Goal: Information Seeking & Learning: Understand process/instructions

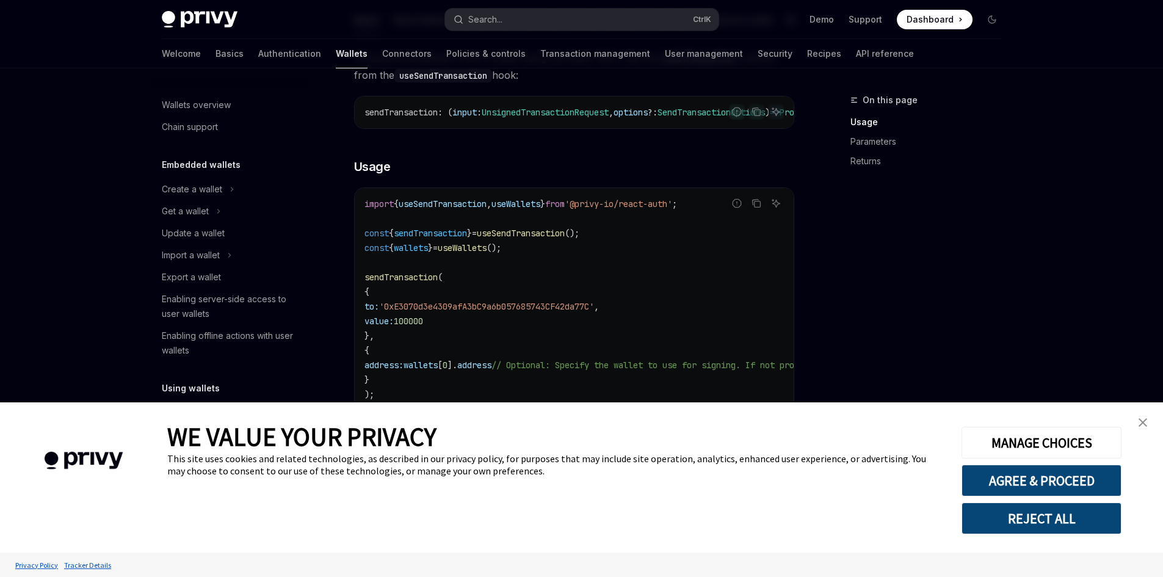
scroll to position [149, 0]
click at [1142, 422] on img "close banner" at bounding box center [1143, 422] width 9 height 9
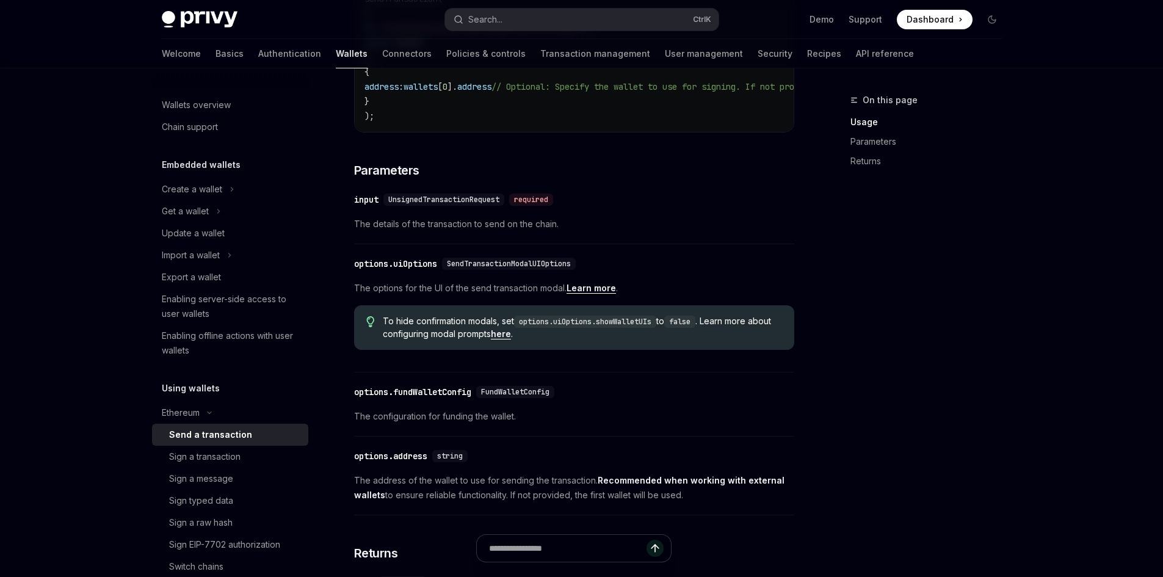
scroll to position [427, 0]
click at [758, 244] on div "​ input UnsignedTransactionRequest required The details of the transaction to s…" at bounding box center [574, 215] width 440 height 58
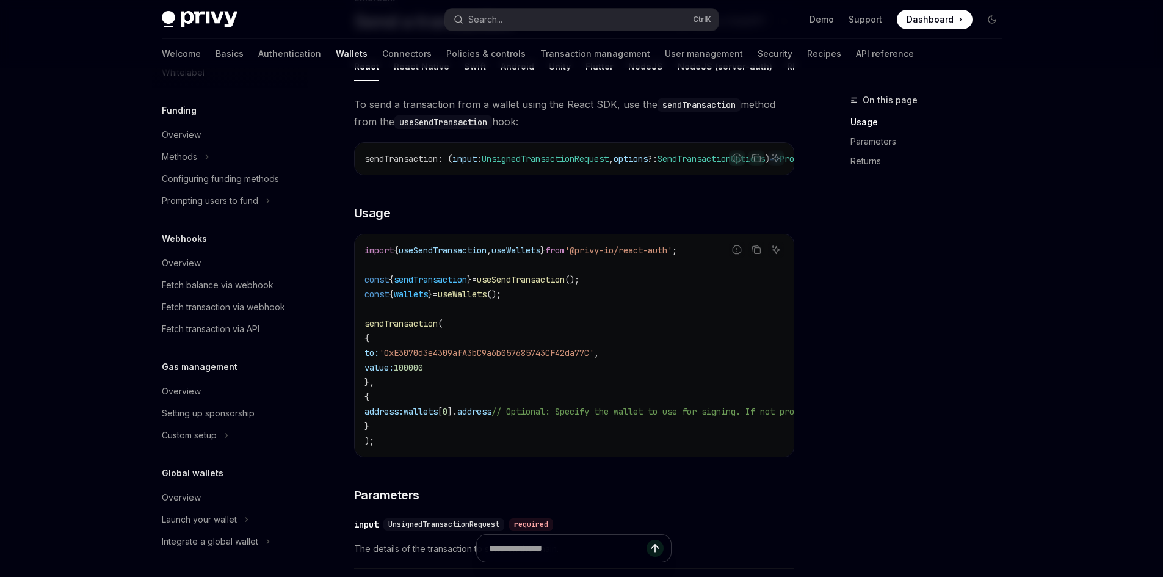
scroll to position [0, 0]
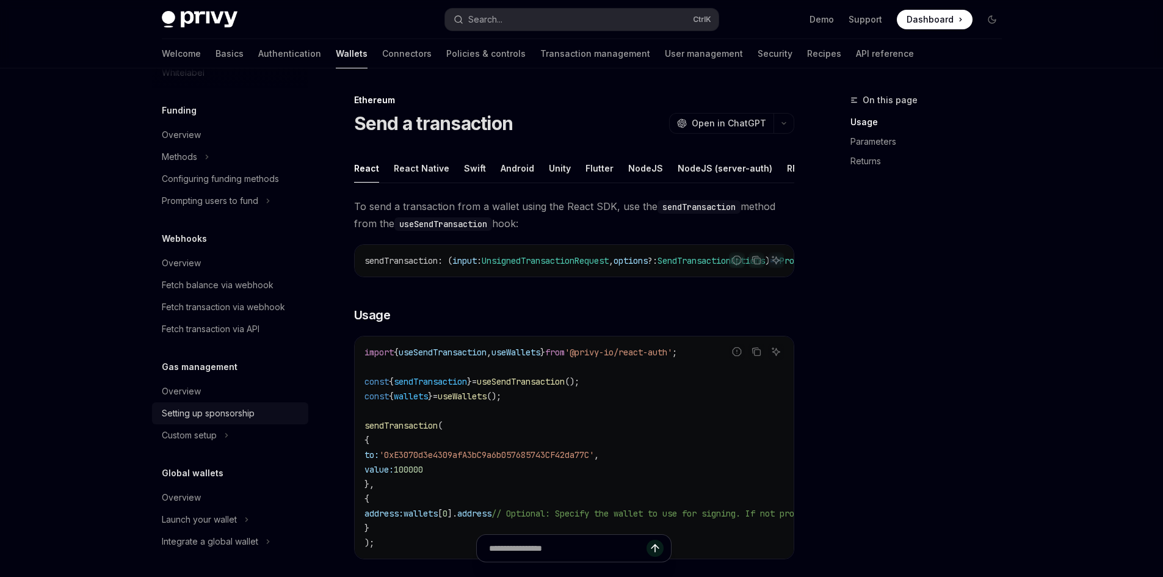
click at [182, 418] on div "Setting up sponsorship" at bounding box center [208, 413] width 93 height 15
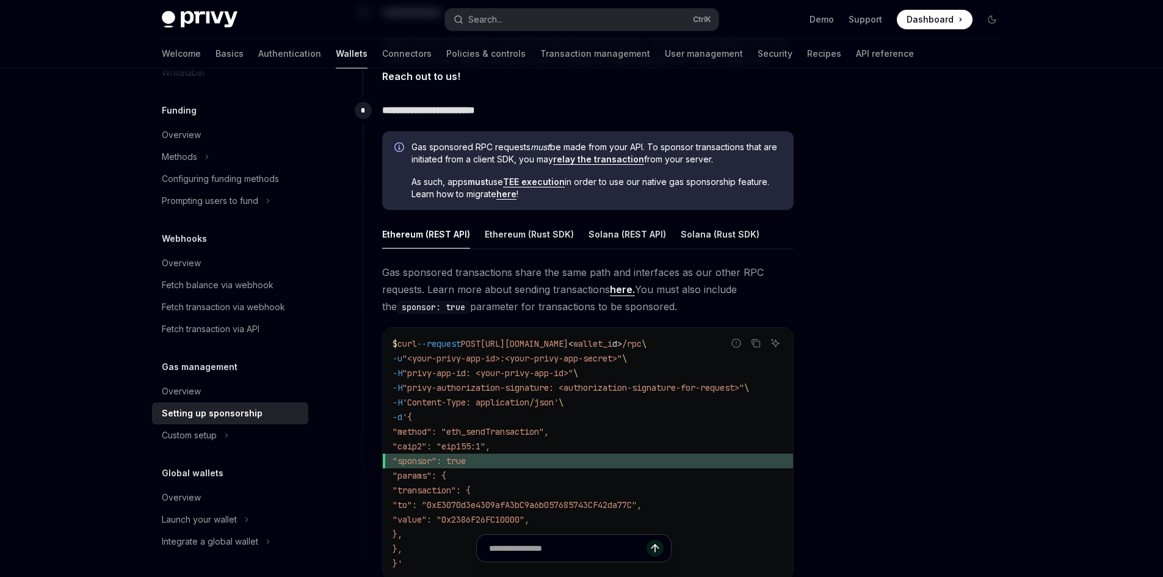
scroll to position [652, 0]
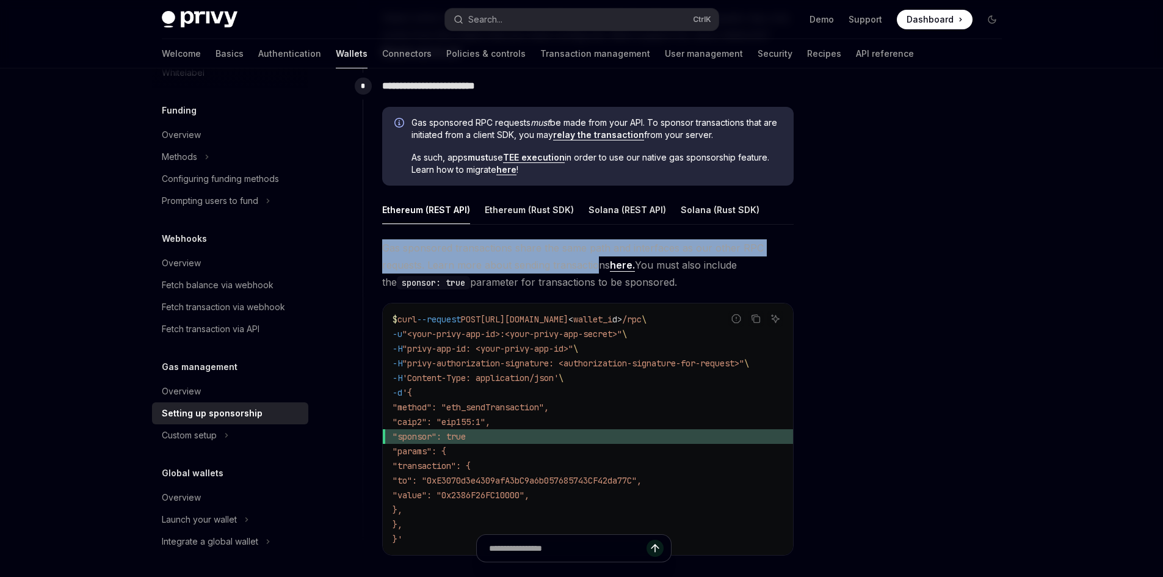
drag, startPoint x: 384, startPoint y: 247, endPoint x: 595, endPoint y: 261, distance: 211.7
click at [595, 261] on span "Gas sponsored transactions share the same path and interfaces as our other RPC …" at bounding box center [588, 264] width 412 height 51
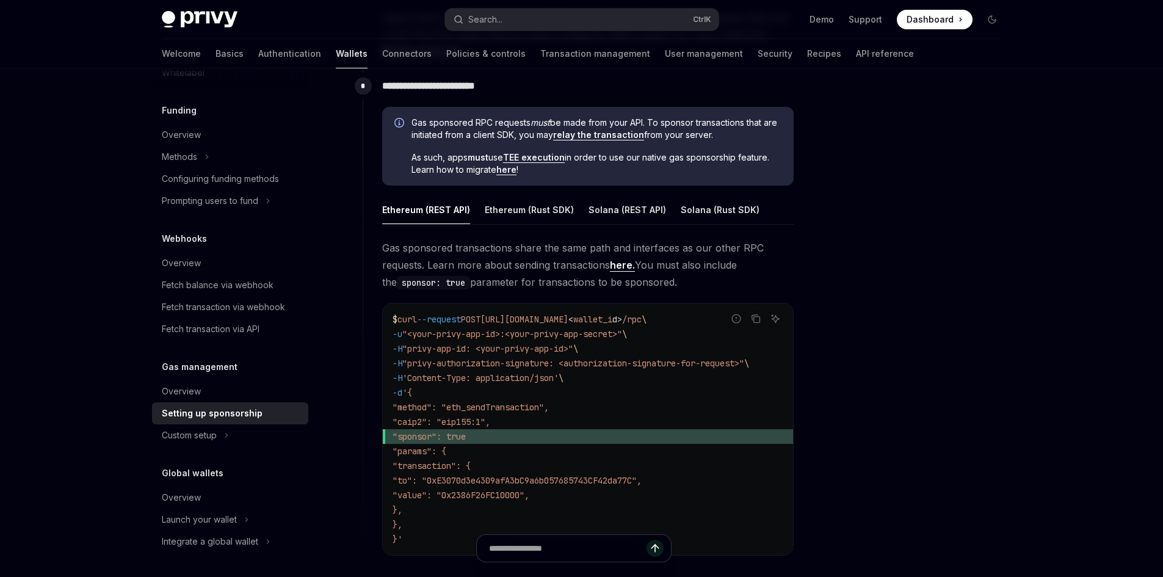
click at [570, 291] on div "Gas sponsored transactions share the same path and interfaces as our other RPC …" at bounding box center [588, 407] width 412 height 336
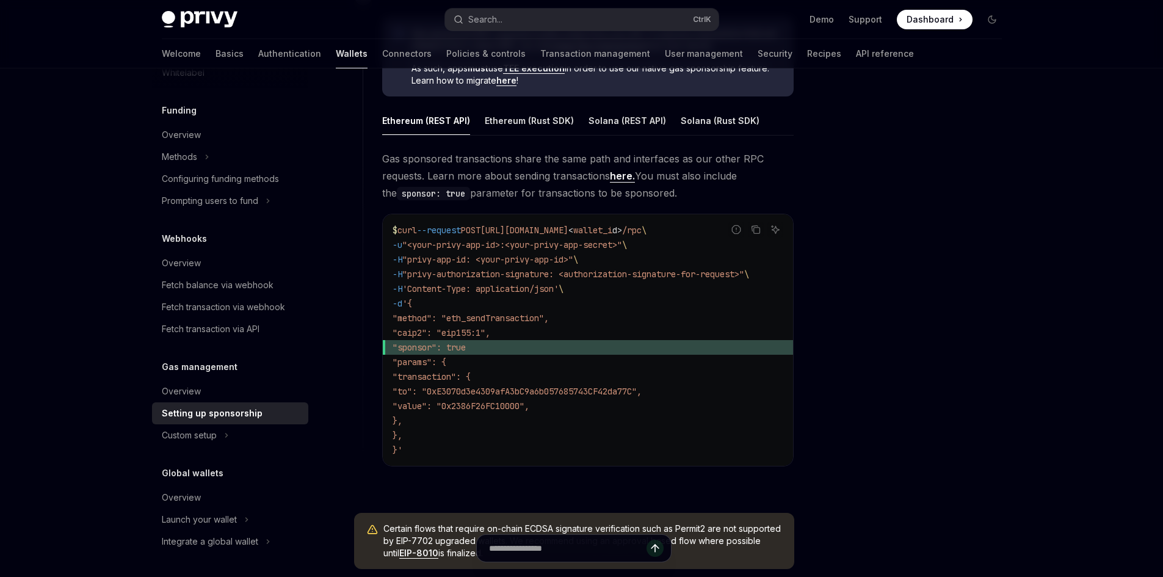
scroll to position [741, 0]
click at [547, 335] on code "$ curl --request POST [URL][DOMAIN_NAME] < wallet_i d > /rpc \ -u "<your-privy-…" at bounding box center [588, 339] width 391 height 235
click at [533, 390] on span ""to": "0xE3070d3e4309afA3bC9a6b057685743CF42da77C"," at bounding box center [517, 390] width 249 height 11
click at [909, 442] on div at bounding box center [919, 335] width 186 height 484
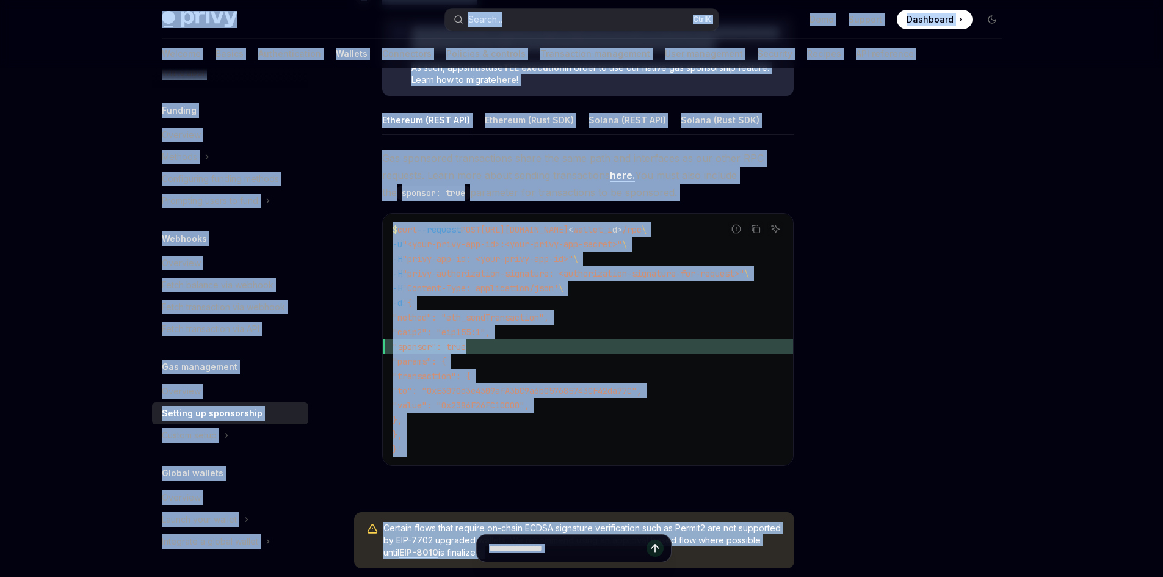
click at [919, 366] on div at bounding box center [919, 335] width 186 height 484
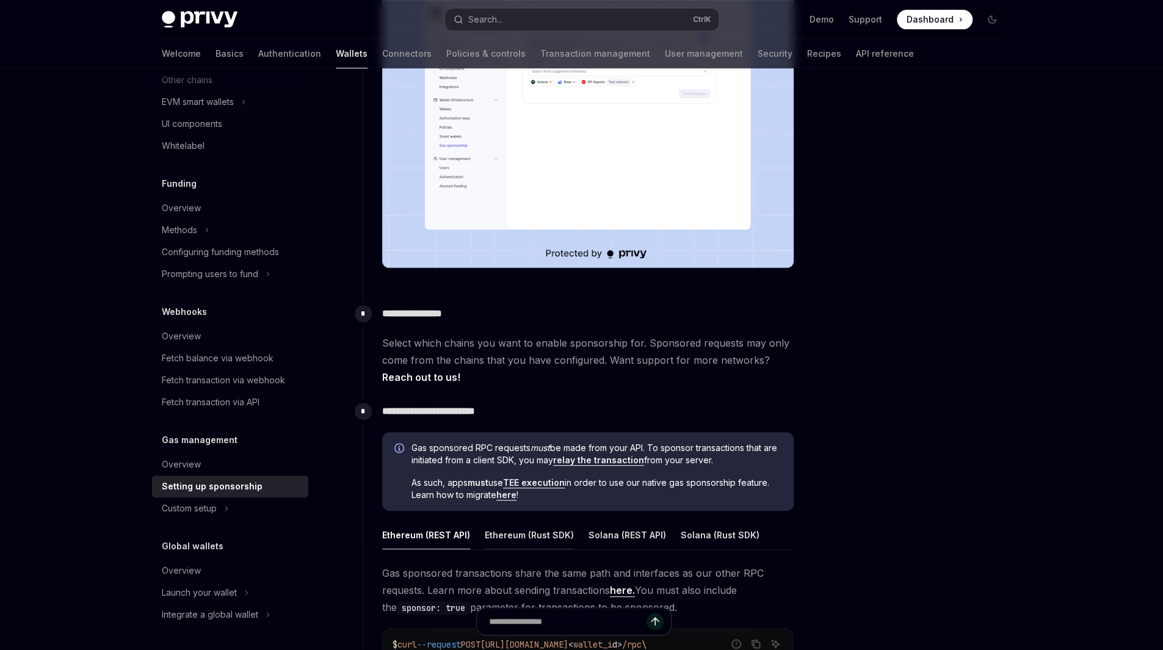
scroll to position [497, 0]
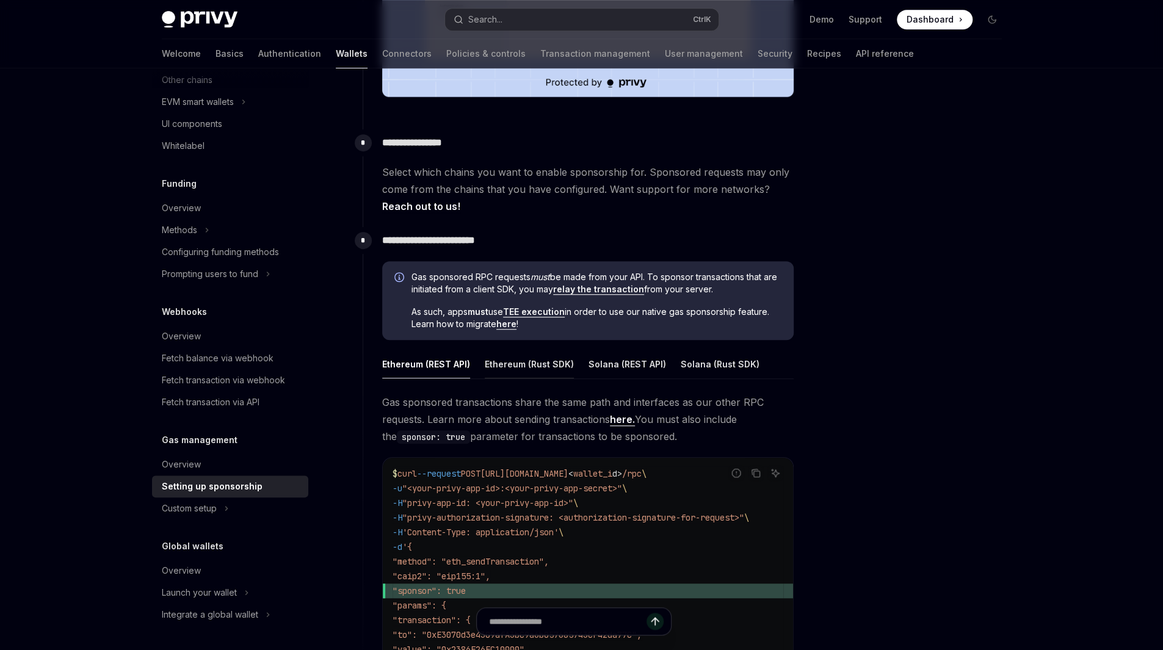
click at [533, 357] on div "Ethereum (Rust SDK)" at bounding box center [529, 364] width 89 height 29
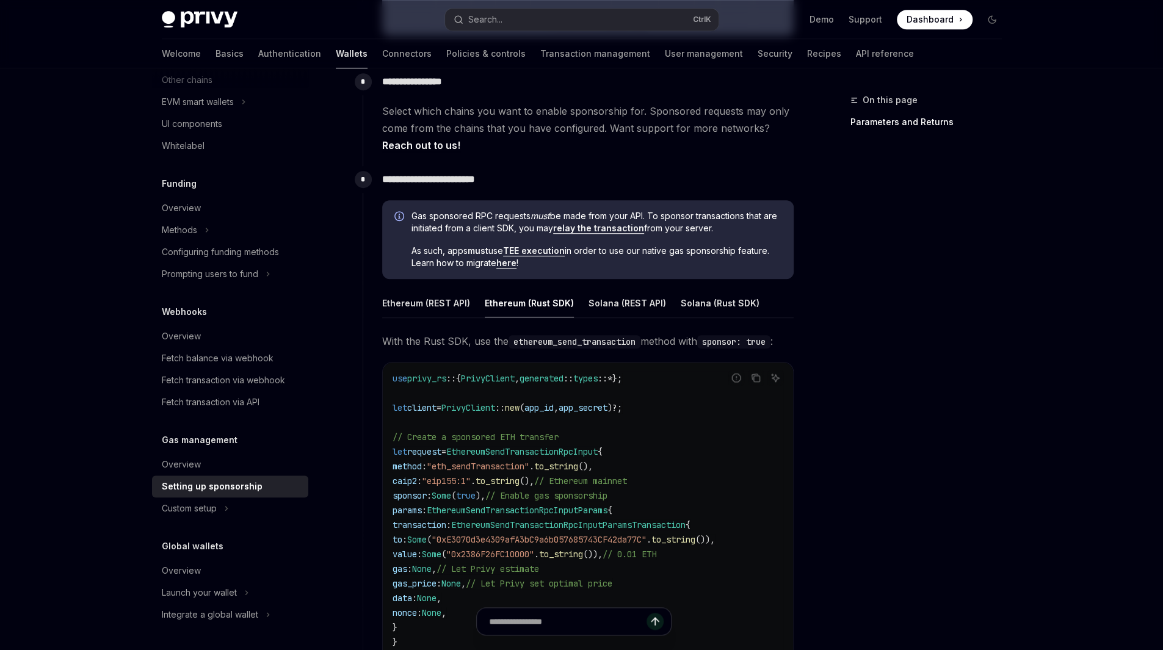
scroll to position [578, 0]
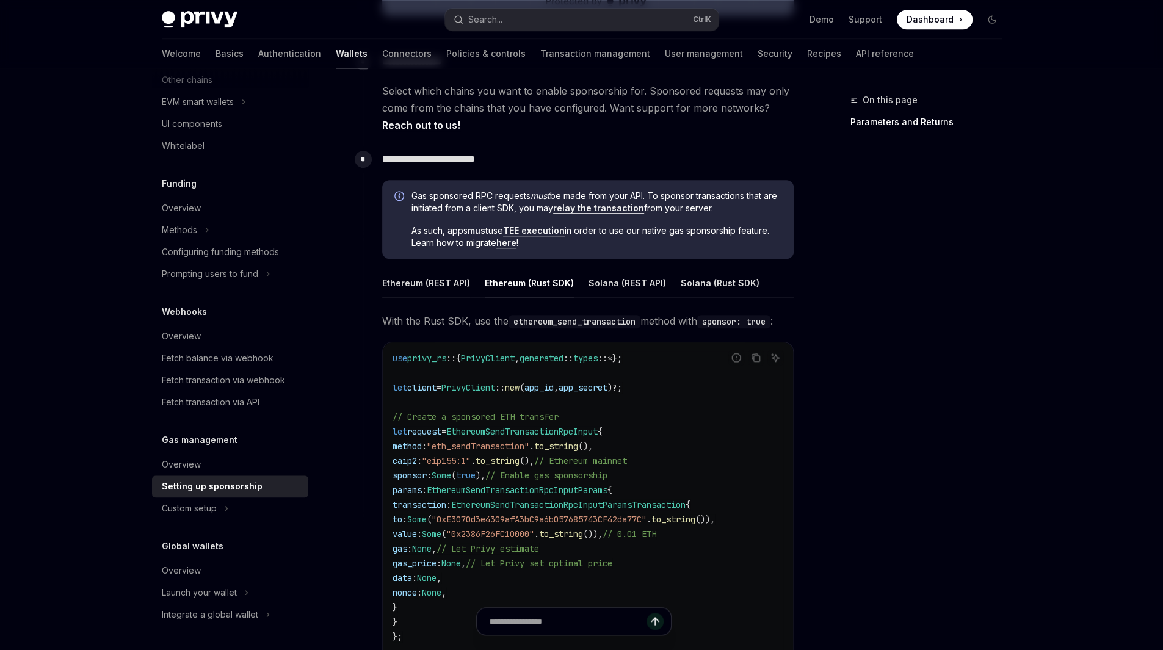
click at [415, 275] on div "Ethereum (REST API)" at bounding box center [426, 283] width 88 height 29
type textarea "*"
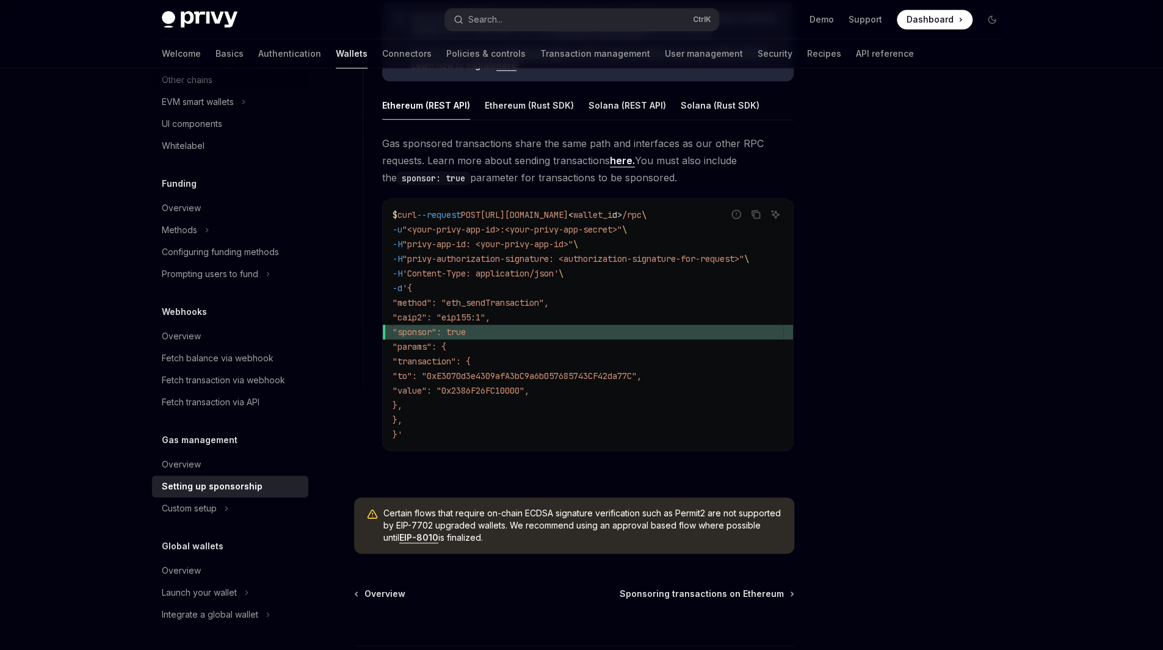
scroll to position [755, 0]
